Goal: Check status: Check status

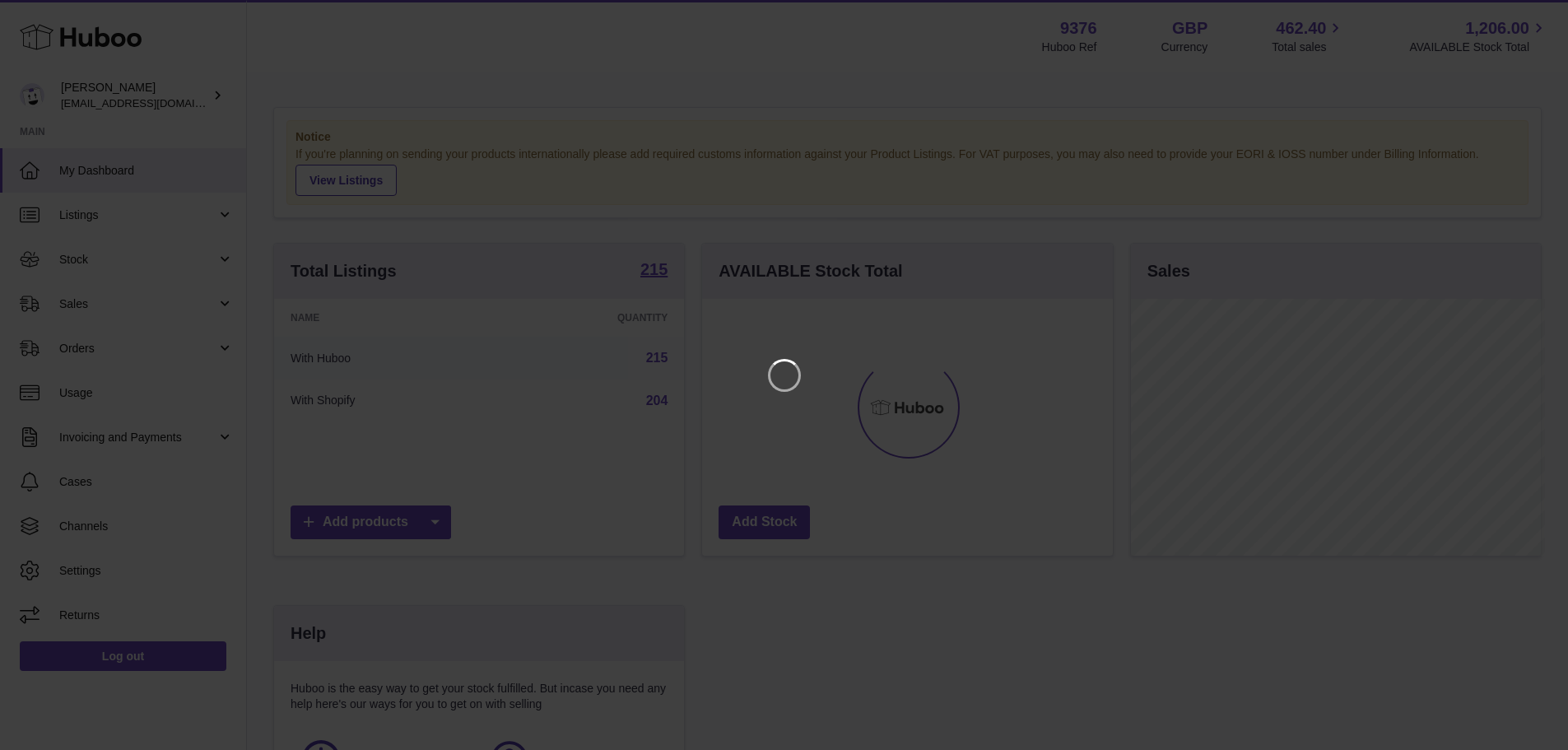
scroll to position [256, 415]
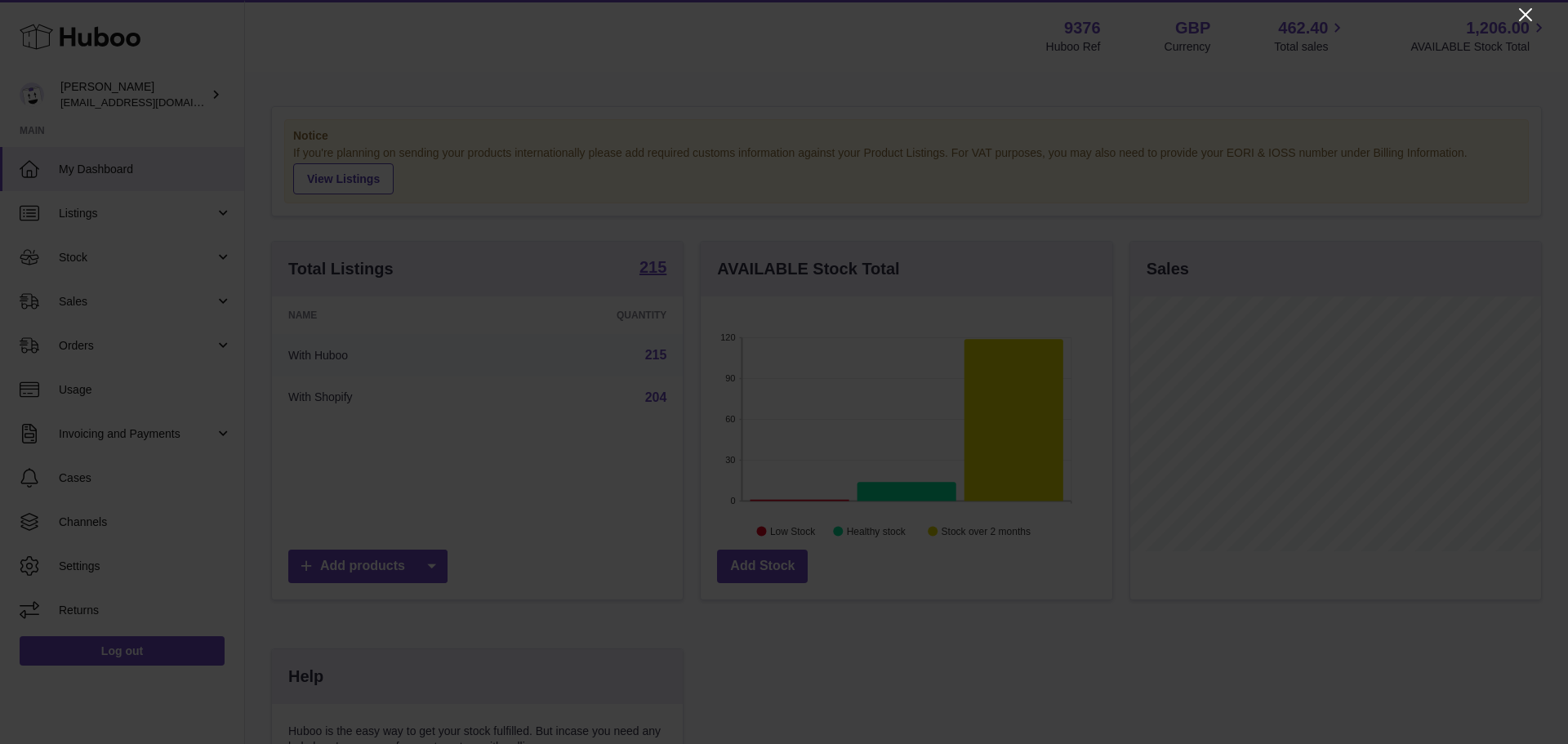
click at [1531, 11] on icon "Close" at bounding box center [1525, 14] width 19 height 19
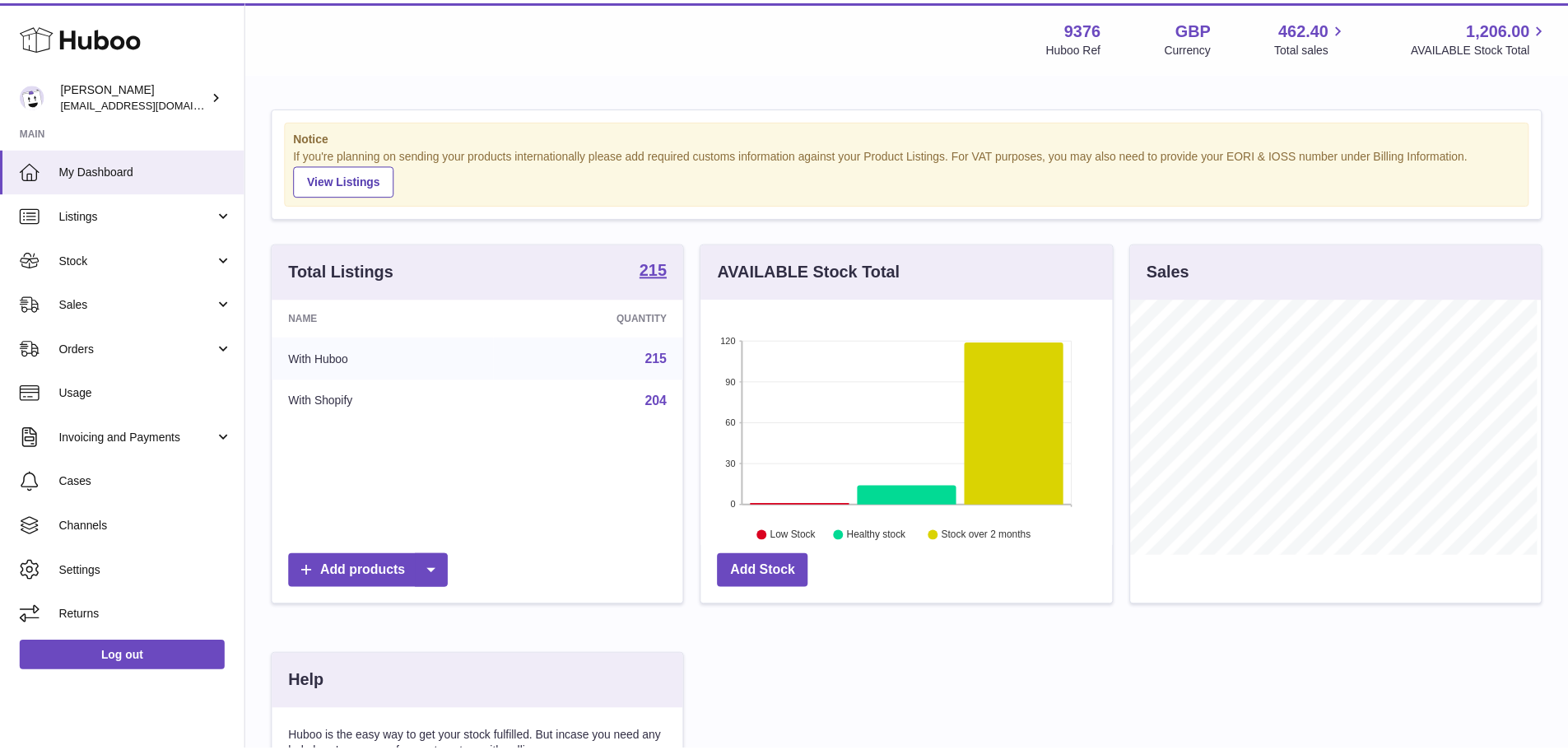
scroll to position [822569, 822689]
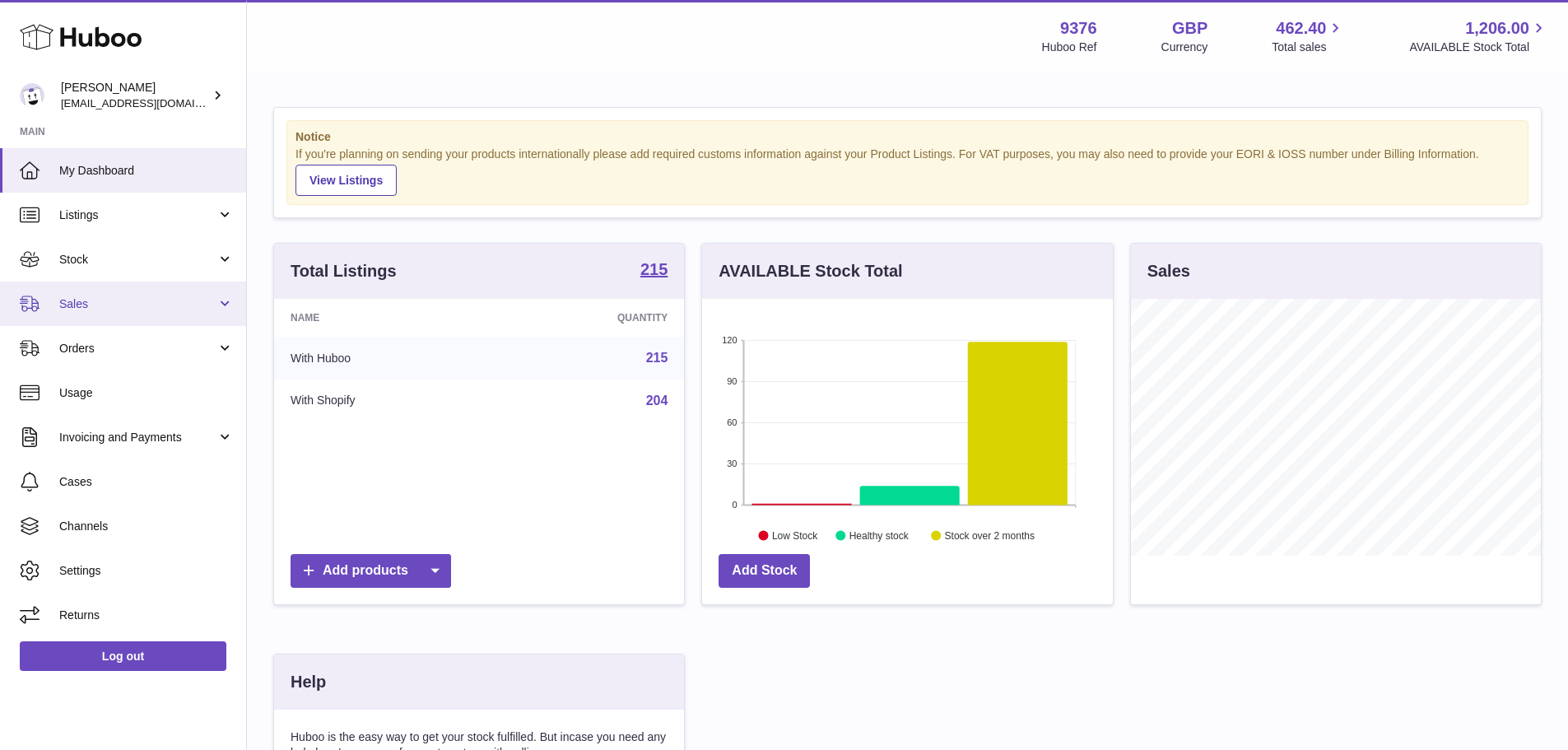
click at [166, 297] on span "Sales" at bounding box center [137, 304] width 157 height 15
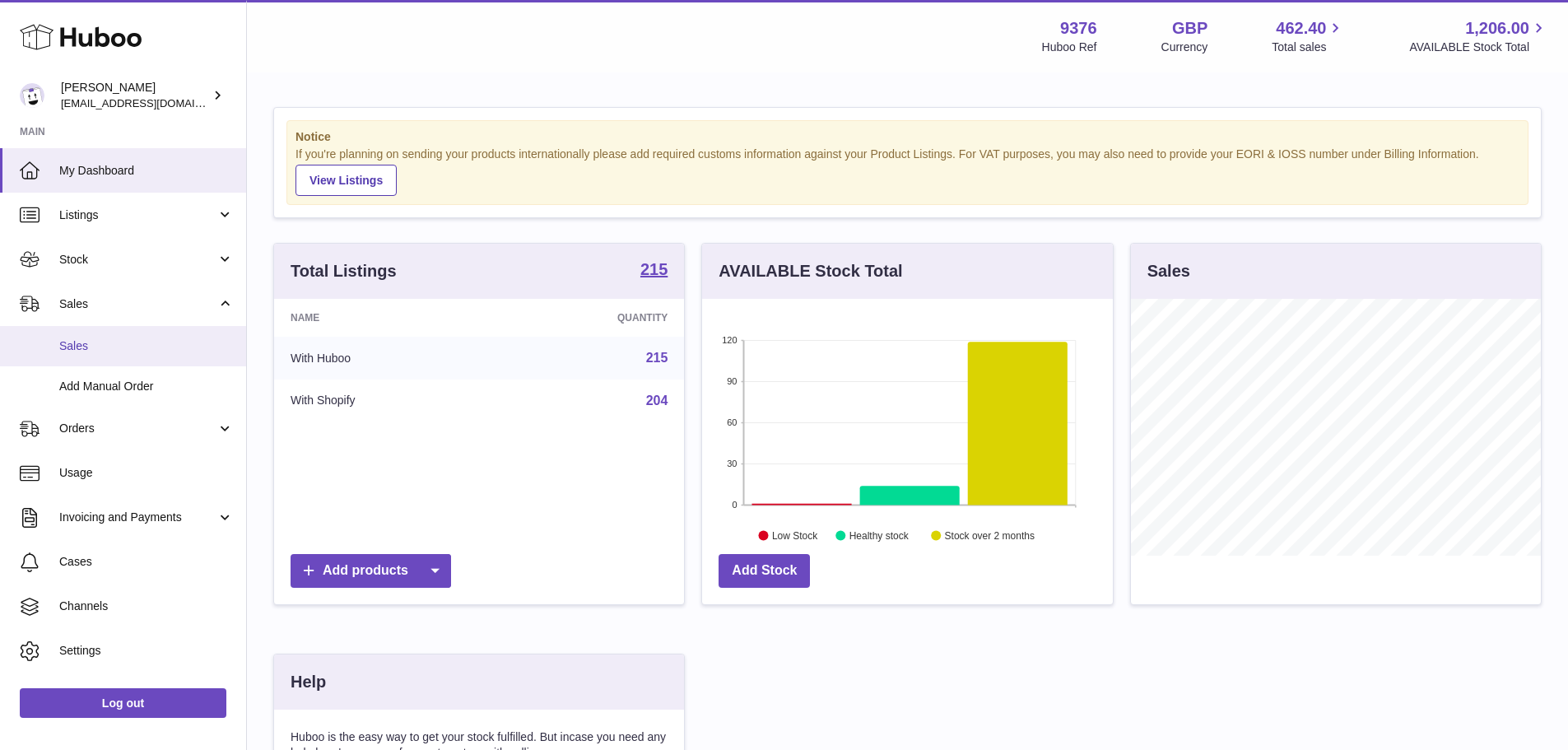
click at [168, 343] on span "Sales" at bounding box center [146, 346] width 175 height 15
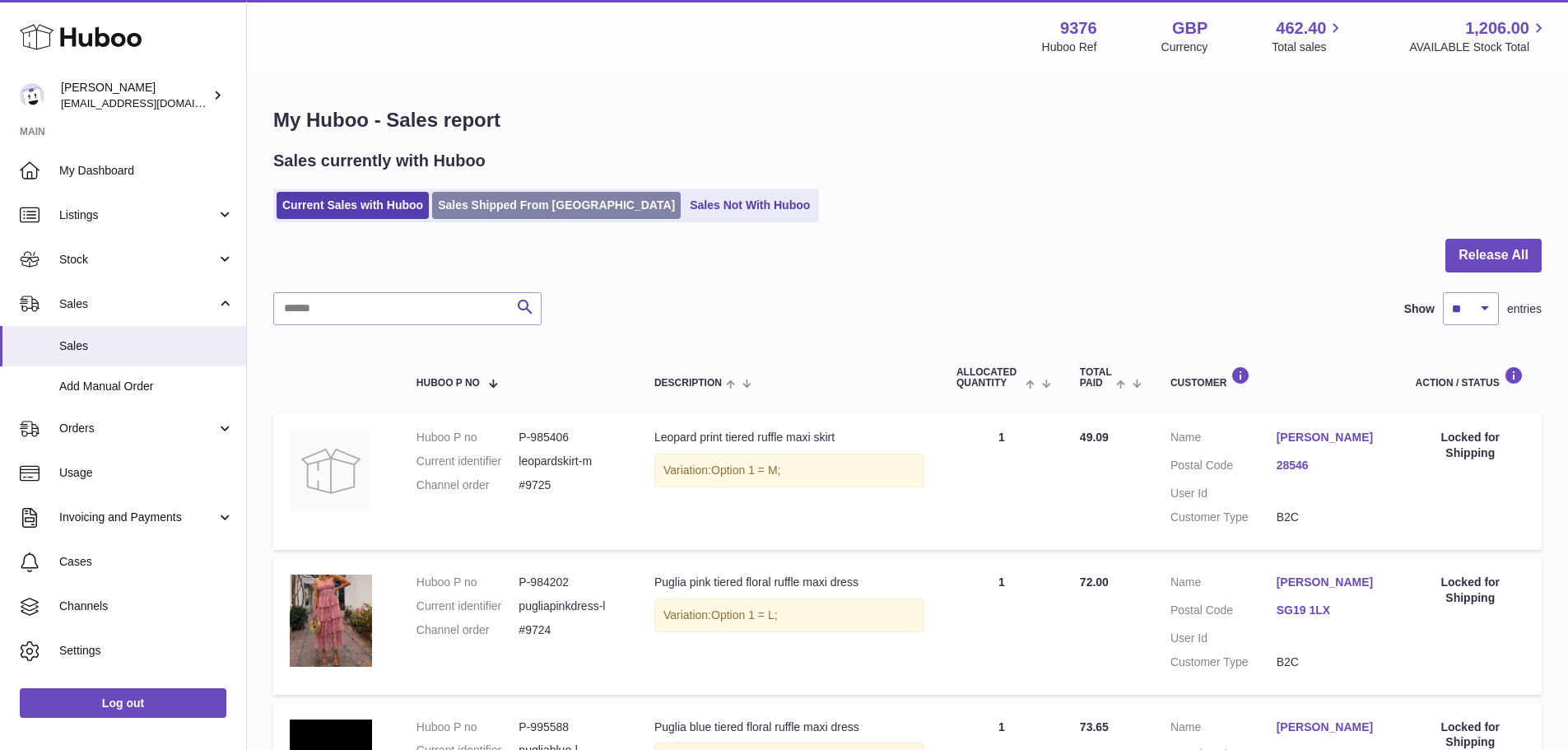
click at [552, 213] on link "Sales Shipped From [GEOGRAPHIC_DATA]" at bounding box center [556, 205] width 249 height 27
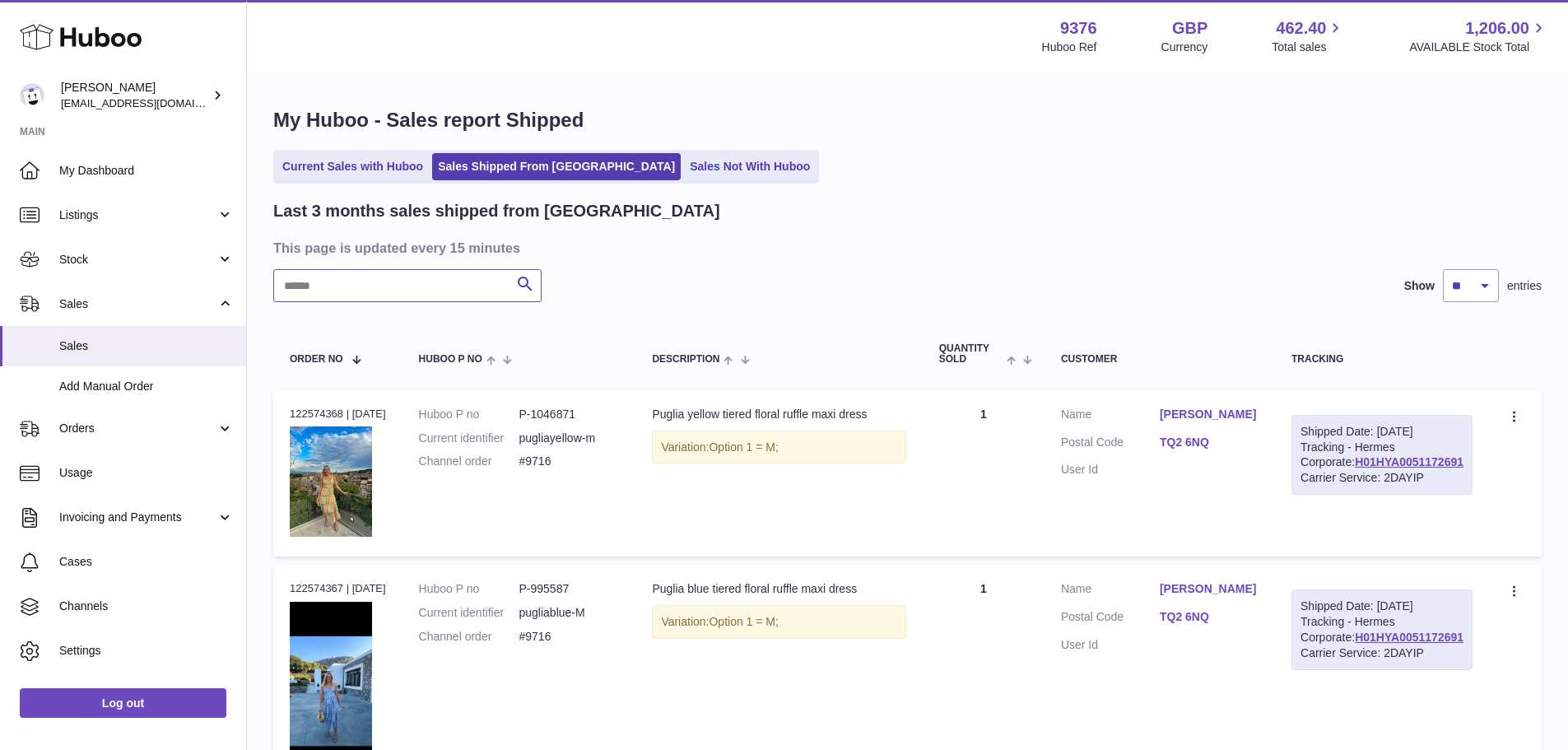
click at [446, 290] on input "text" at bounding box center [407, 285] width 268 height 33
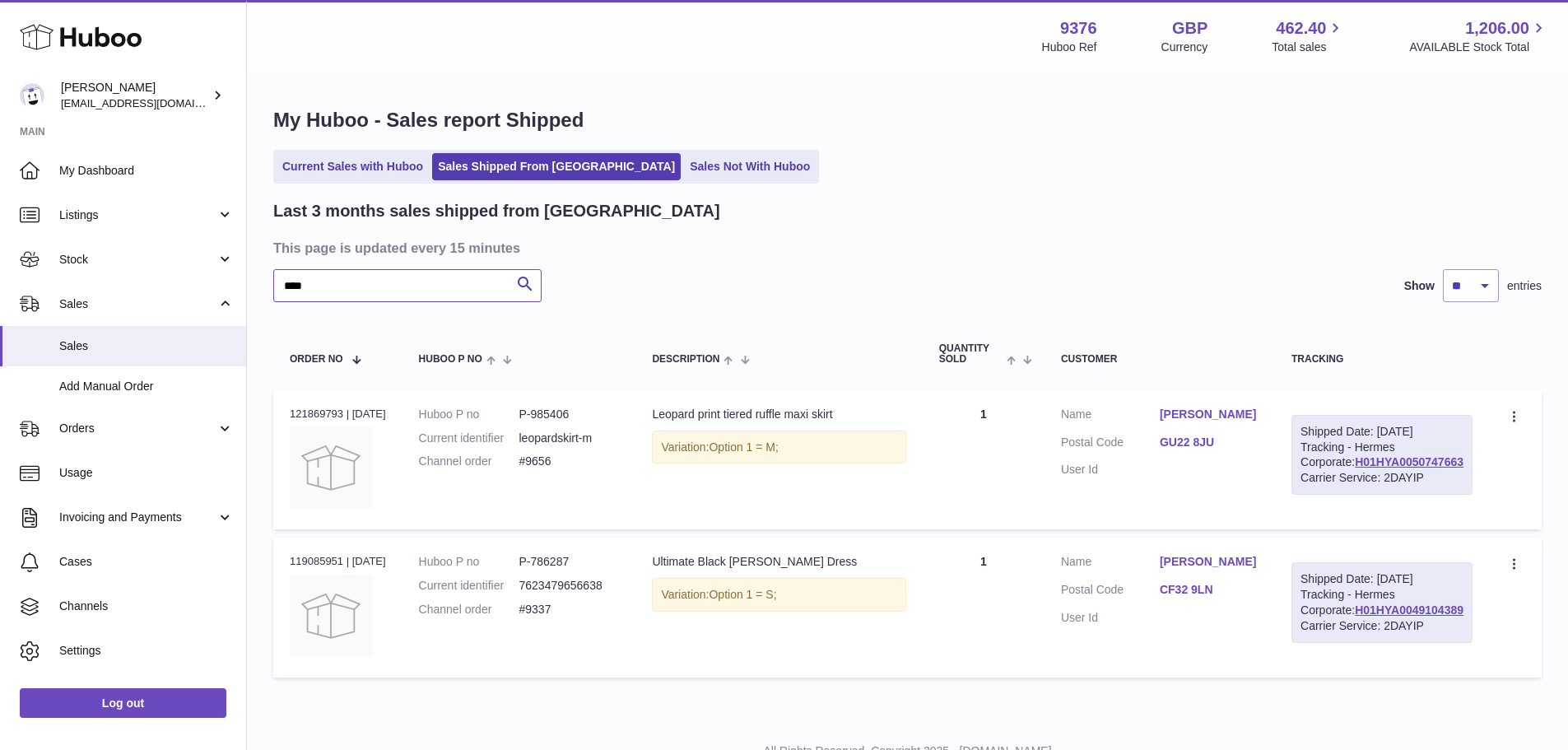
type input "****"
click at [328, 415] on div "Order no 121869793 | [DATE]" at bounding box center [338, 414] width 96 height 14
copy div "121869793"
